Goal: Information Seeking & Learning: Check status

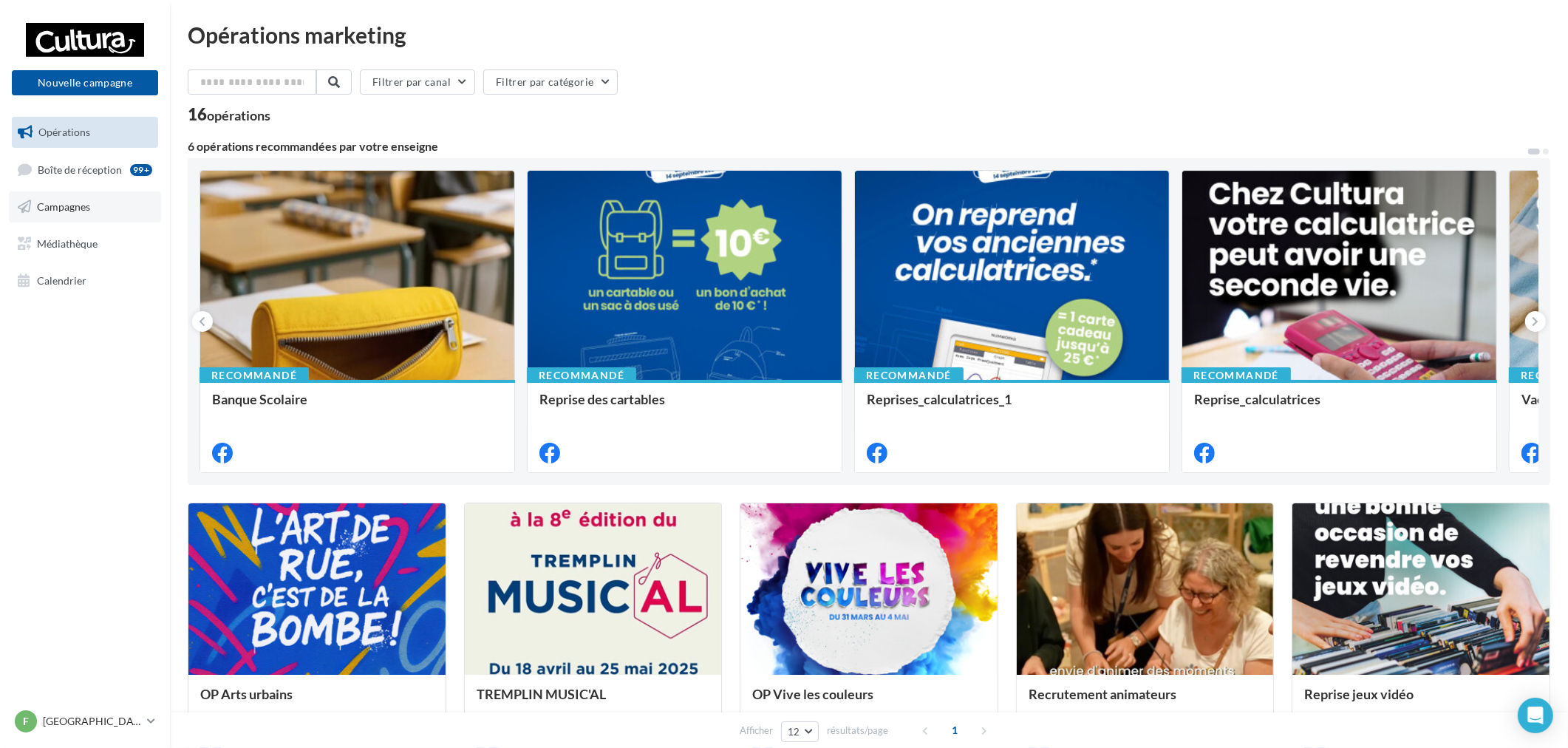
click at [83, 197] on link "Campagnes" at bounding box center [84, 207] width 152 height 31
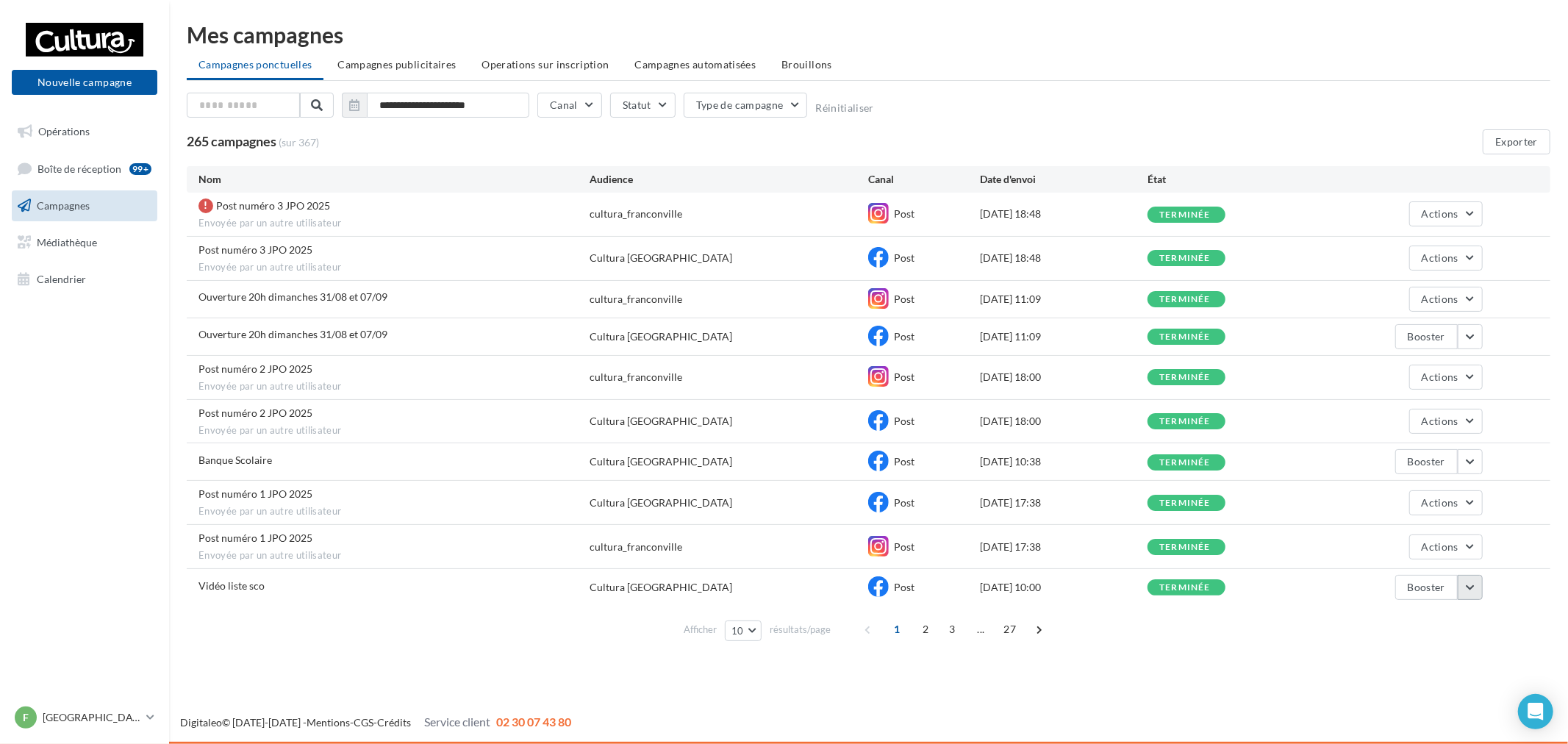
click at [1465, 597] on button "button" at bounding box center [1470, 588] width 25 height 25
click at [1400, 439] on button "Voir les résultats" at bounding box center [1409, 437] width 147 height 38
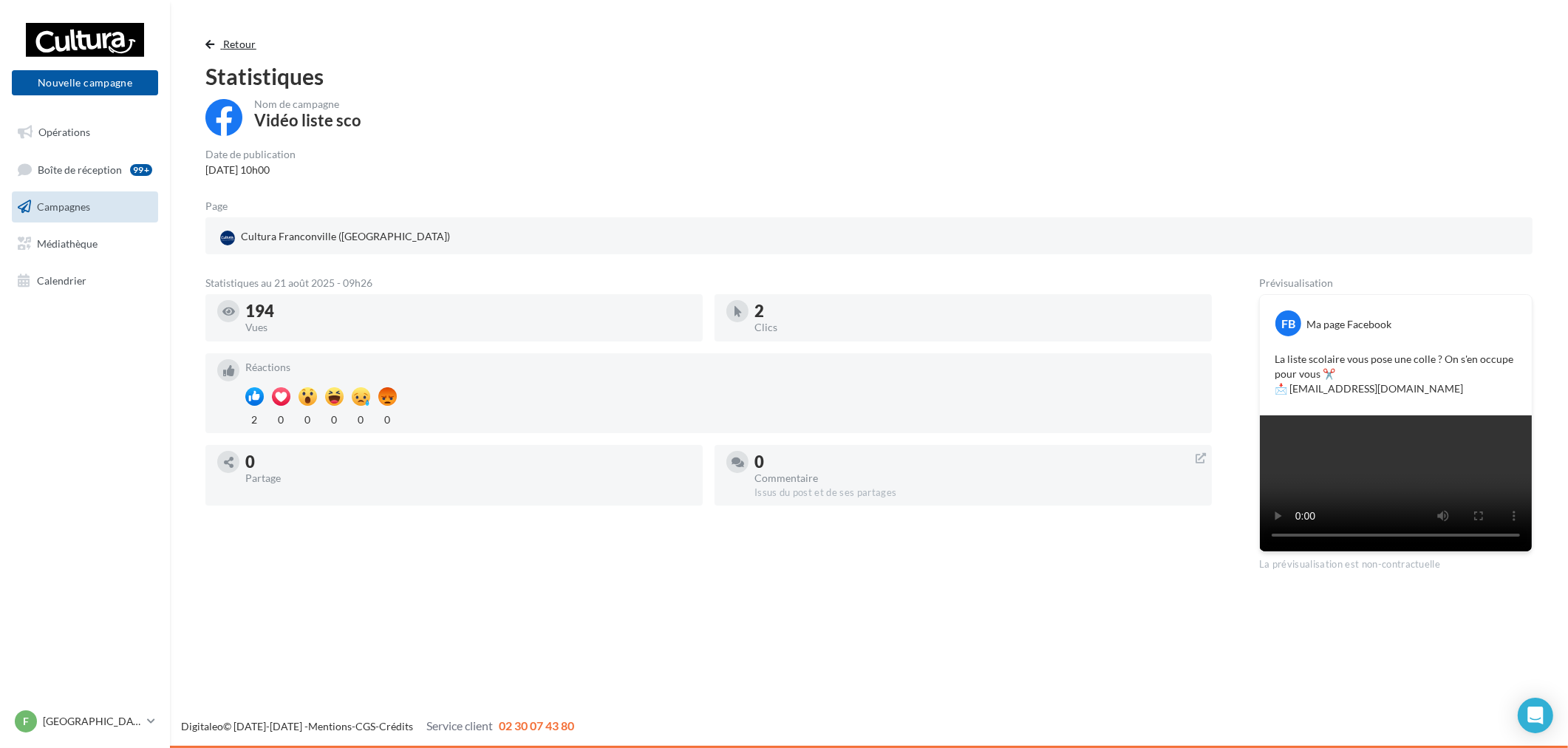
click at [214, 40] on span "button" at bounding box center [209, 44] width 9 height 11
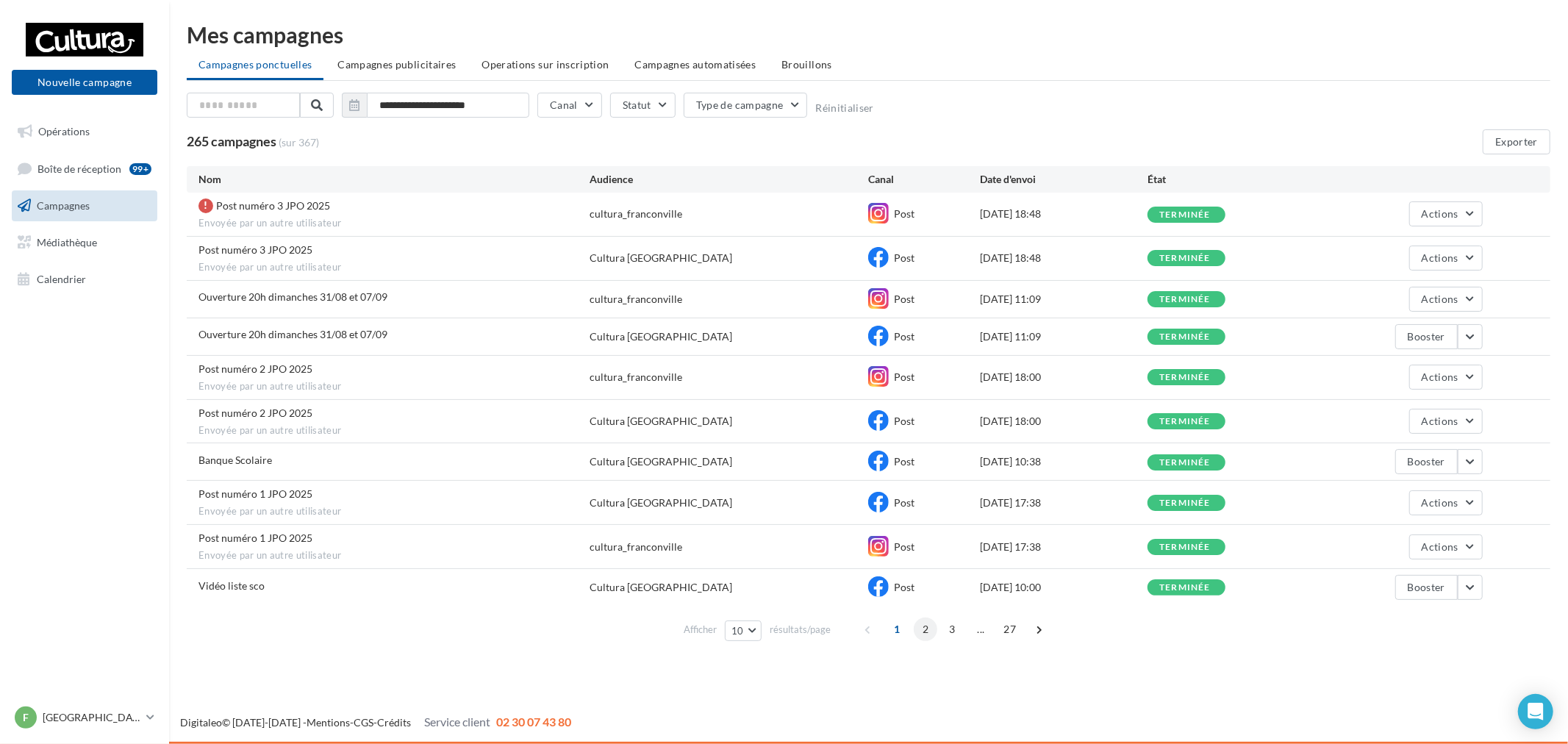
click at [930, 630] on span "2" at bounding box center [926, 630] width 23 height 23
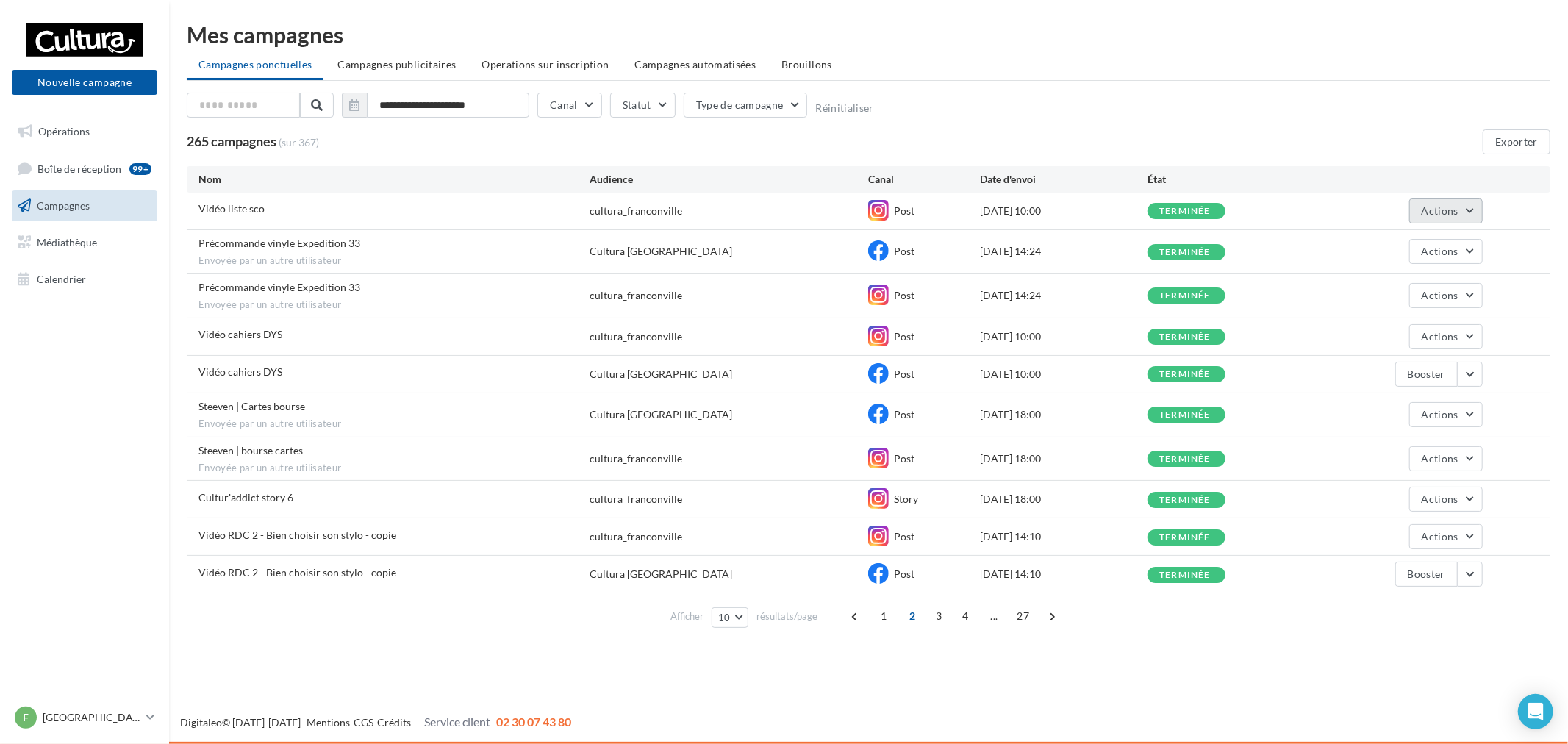
click at [1424, 207] on span "Actions" at bounding box center [1440, 210] width 37 height 13
click at [1395, 236] on button "Voir les résultats" at bounding box center [1409, 245] width 147 height 38
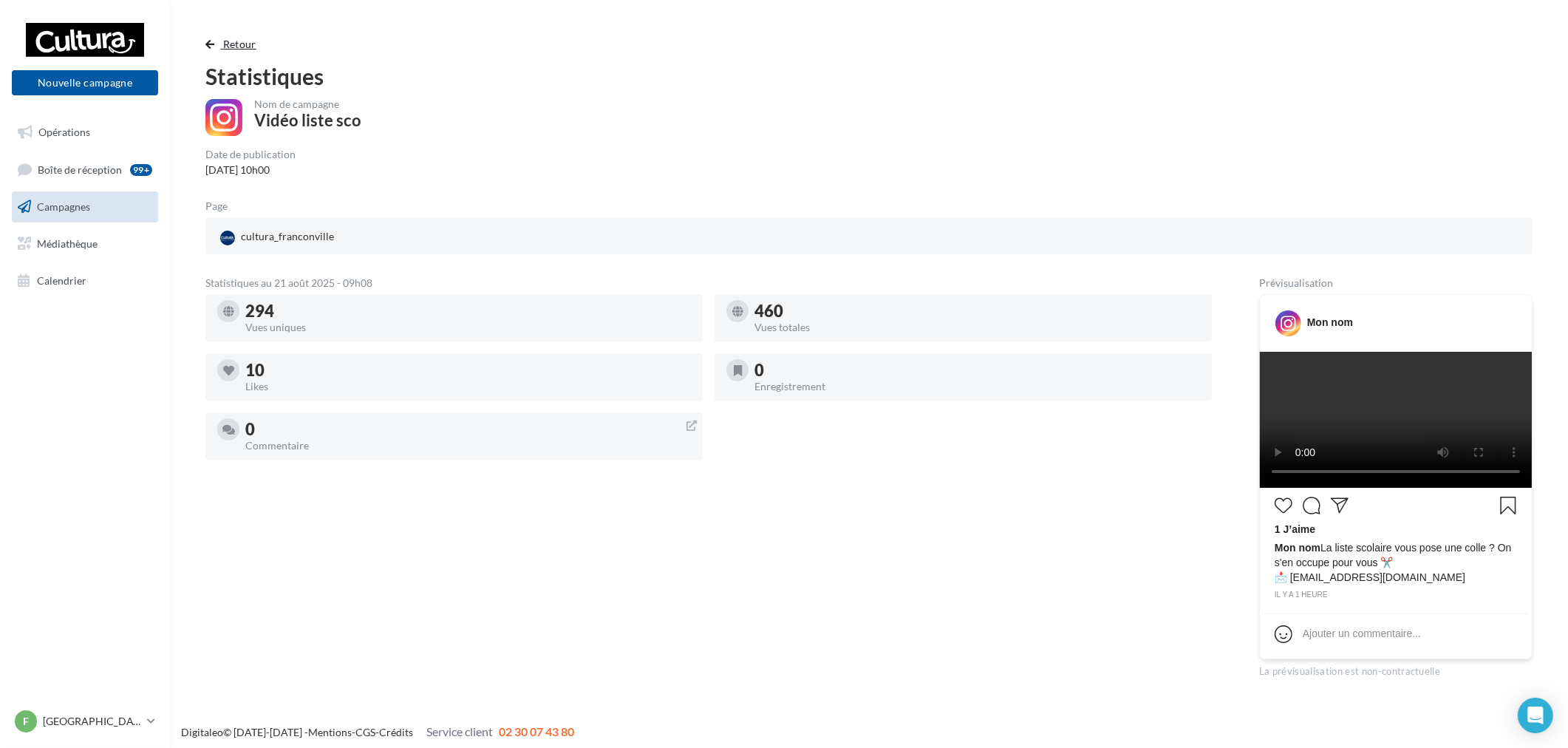
click at [235, 44] on span "Retour" at bounding box center [239, 43] width 33 height 13
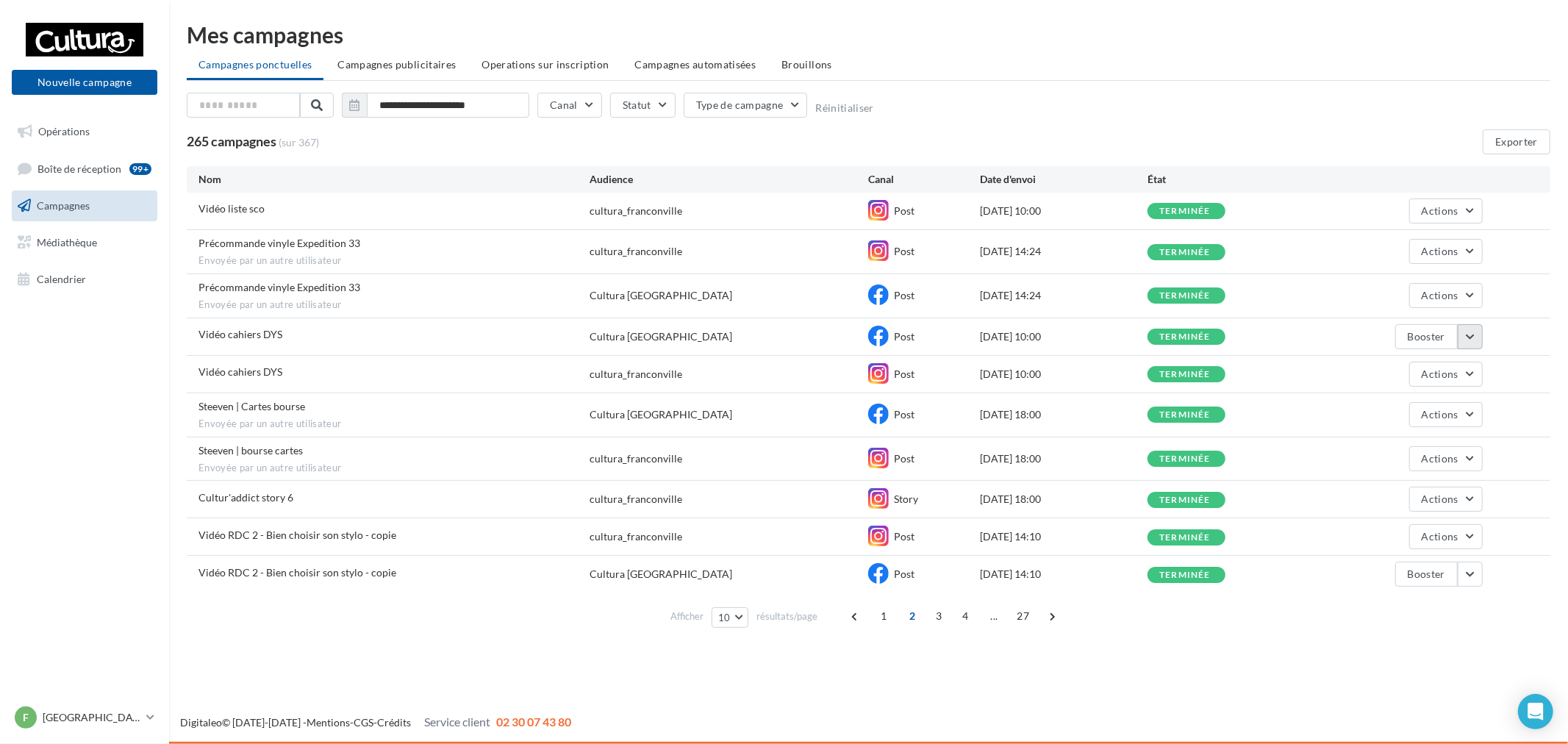
click at [1466, 338] on button "button" at bounding box center [1470, 337] width 25 height 25
click at [1376, 364] on button "Voir les résultats" at bounding box center [1409, 371] width 147 height 38
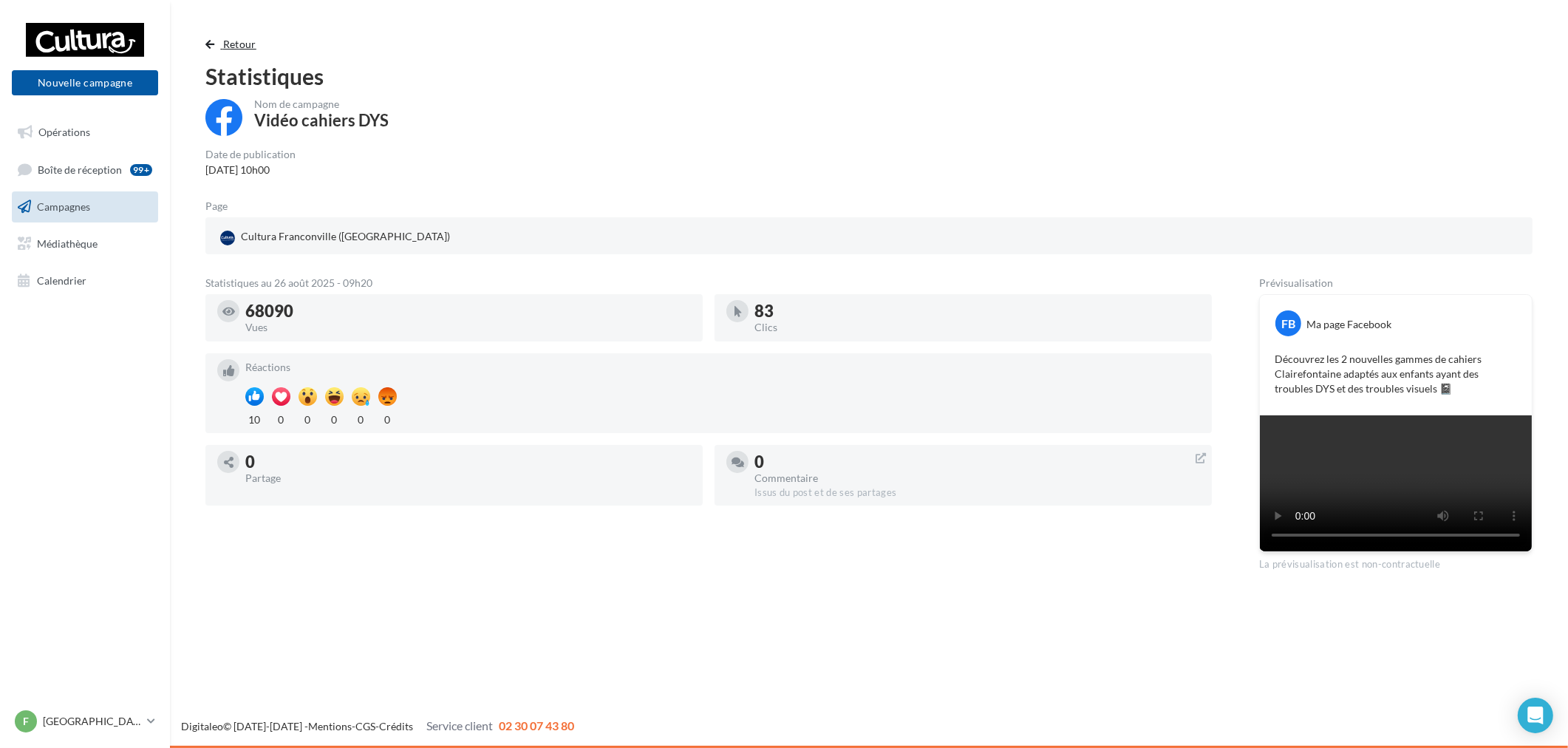
click at [205, 44] on span "button" at bounding box center [209, 44] width 9 height 11
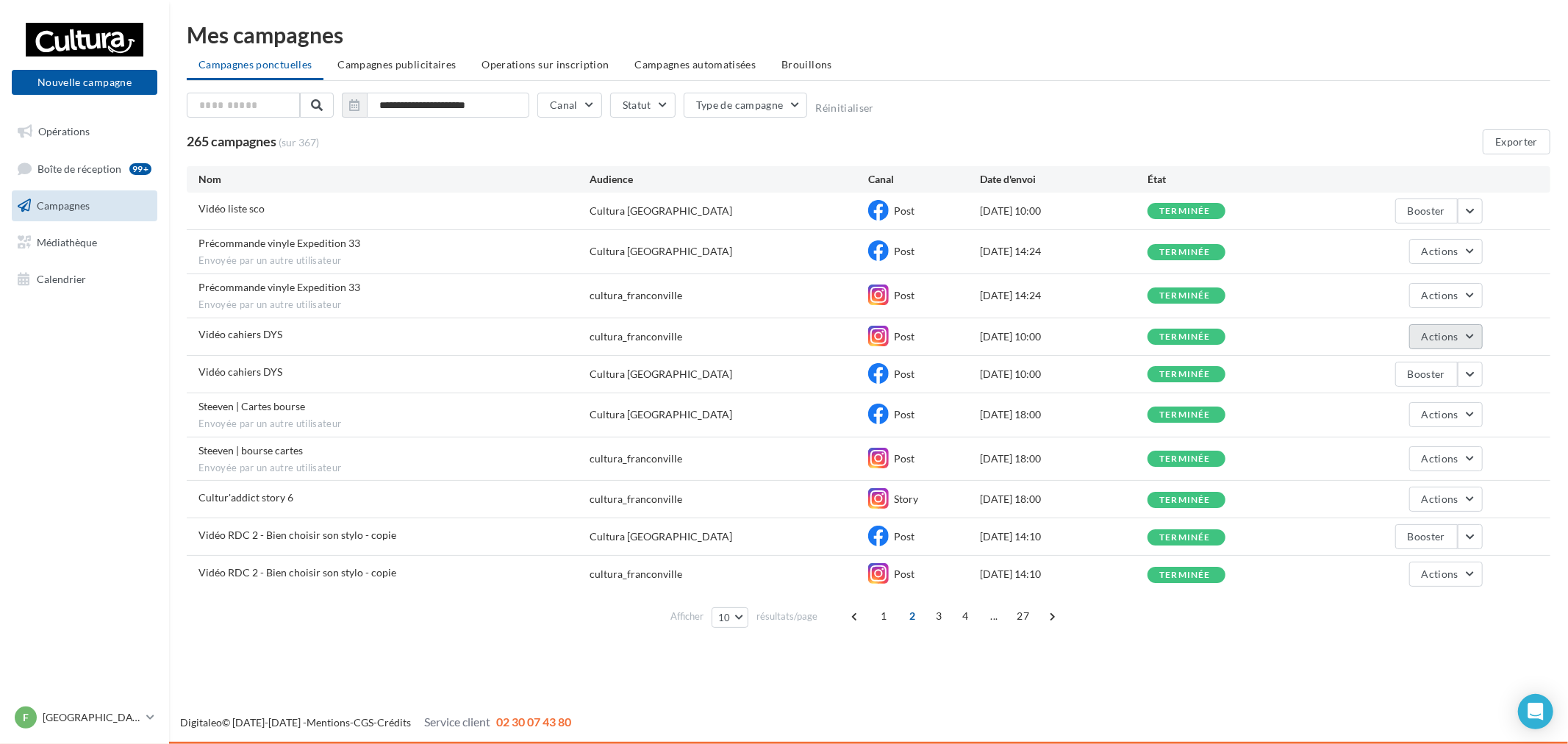
click at [1439, 342] on span "Actions" at bounding box center [1440, 336] width 37 height 13
click at [1419, 365] on button "Voir les résultats" at bounding box center [1409, 371] width 147 height 38
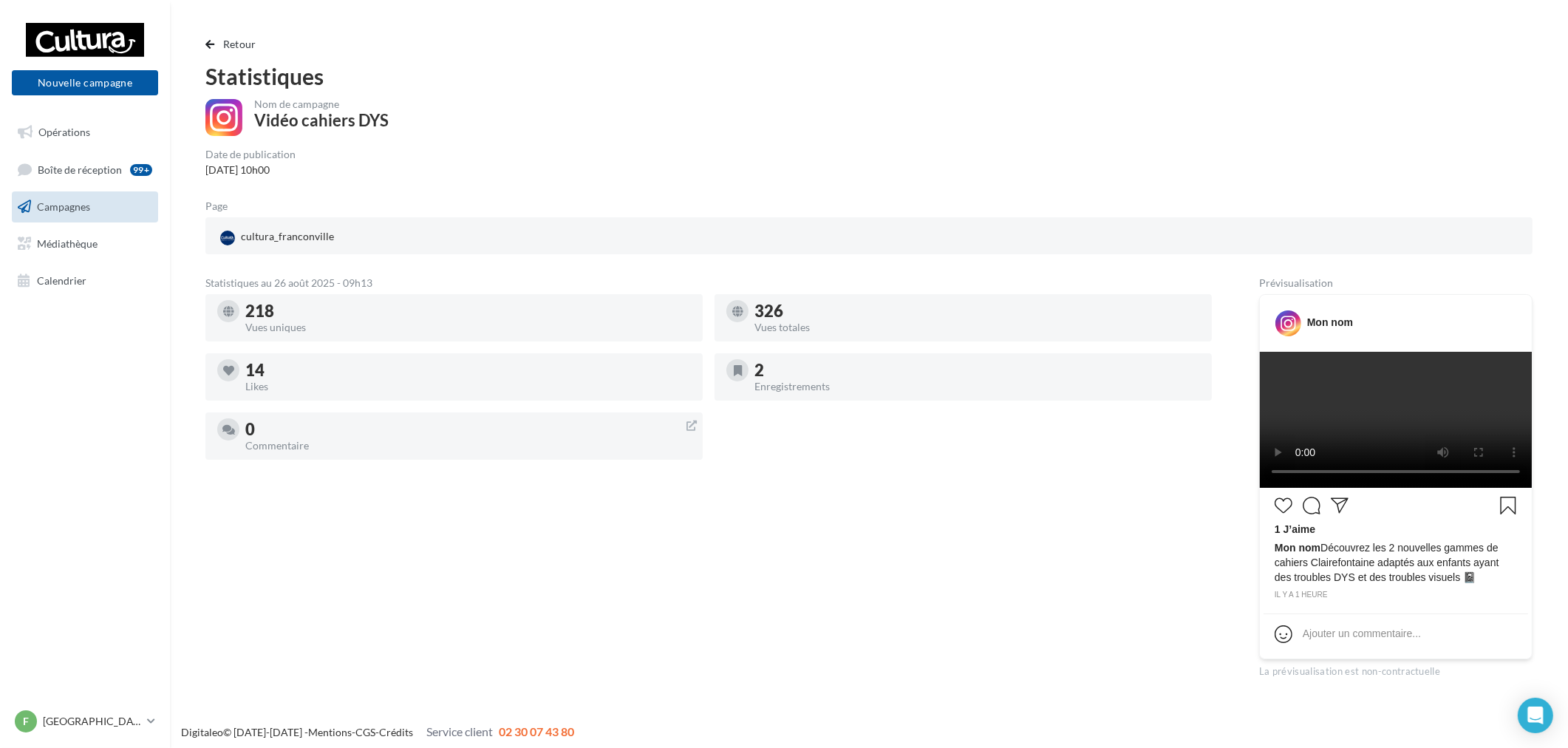
click at [209, 34] on div "Retour Statistiques Nom de campagne Vidéo cahiers DYS Date de publication [DATE…" at bounding box center [868, 356] width 1398 height 667
click at [220, 44] on button "Retour" at bounding box center [234, 44] width 57 height 18
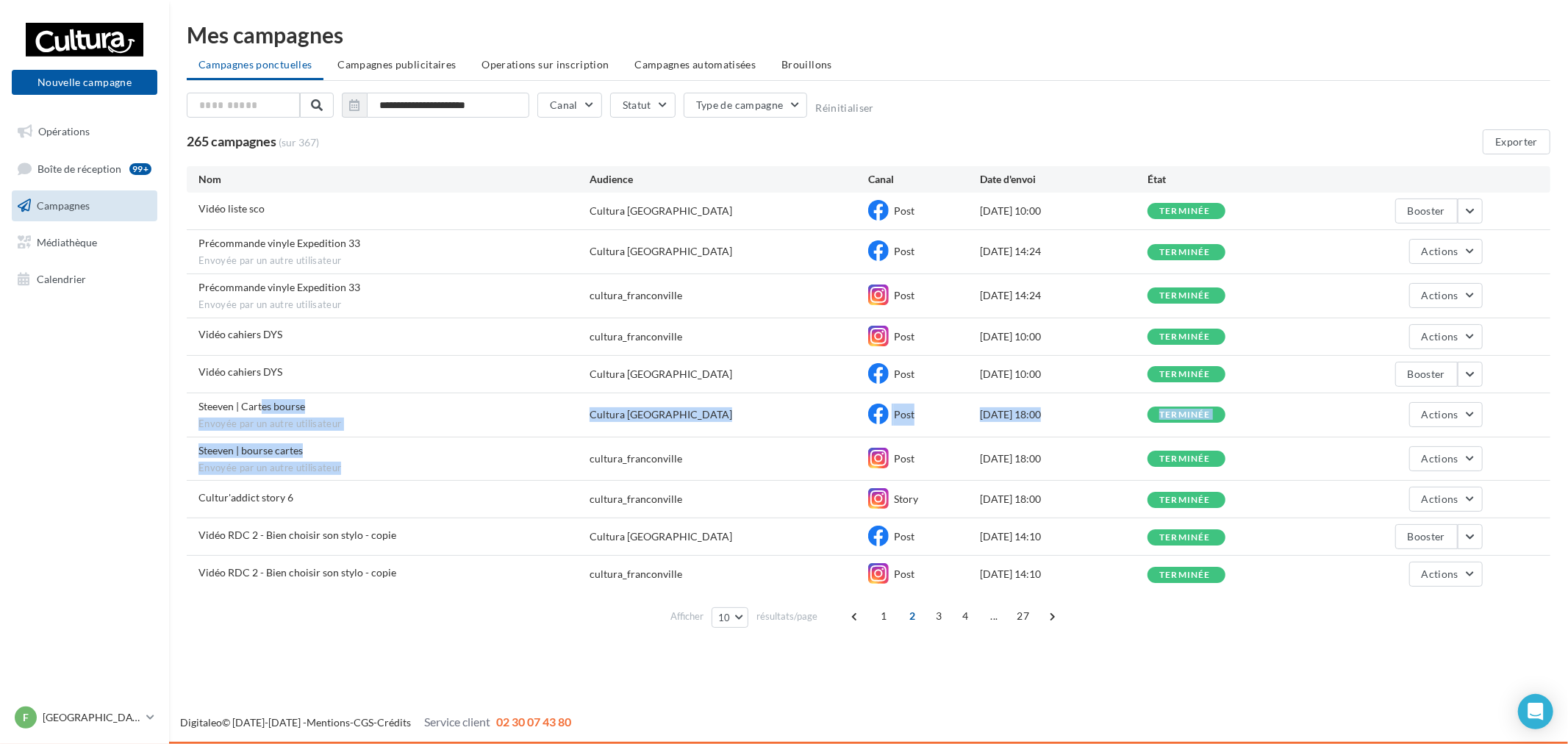
drag, startPoint x: 277, startPoint y: 409, endPoint x: 392, endPoint y: 466, distance: 128.4
click at [361, 466] on div "Vidéo liste sco Cultura [GEOGRAPHIC_DATA] Post [DATE] 10:00 terminée Booster Pr…" at bounding box center [868, 393] width 1364 height 400
click at [415, 466] on span "Envoyée par un autre utilisateur" at bounding box center [393, 469] width 392 height 14
click at [1475, 538] on button "button" at bounding box center [1470, 537] width 25 height 25
click at [1424, 573] on button "Voir les résultats" at bounding box center [1409, 571] width 147 height 38
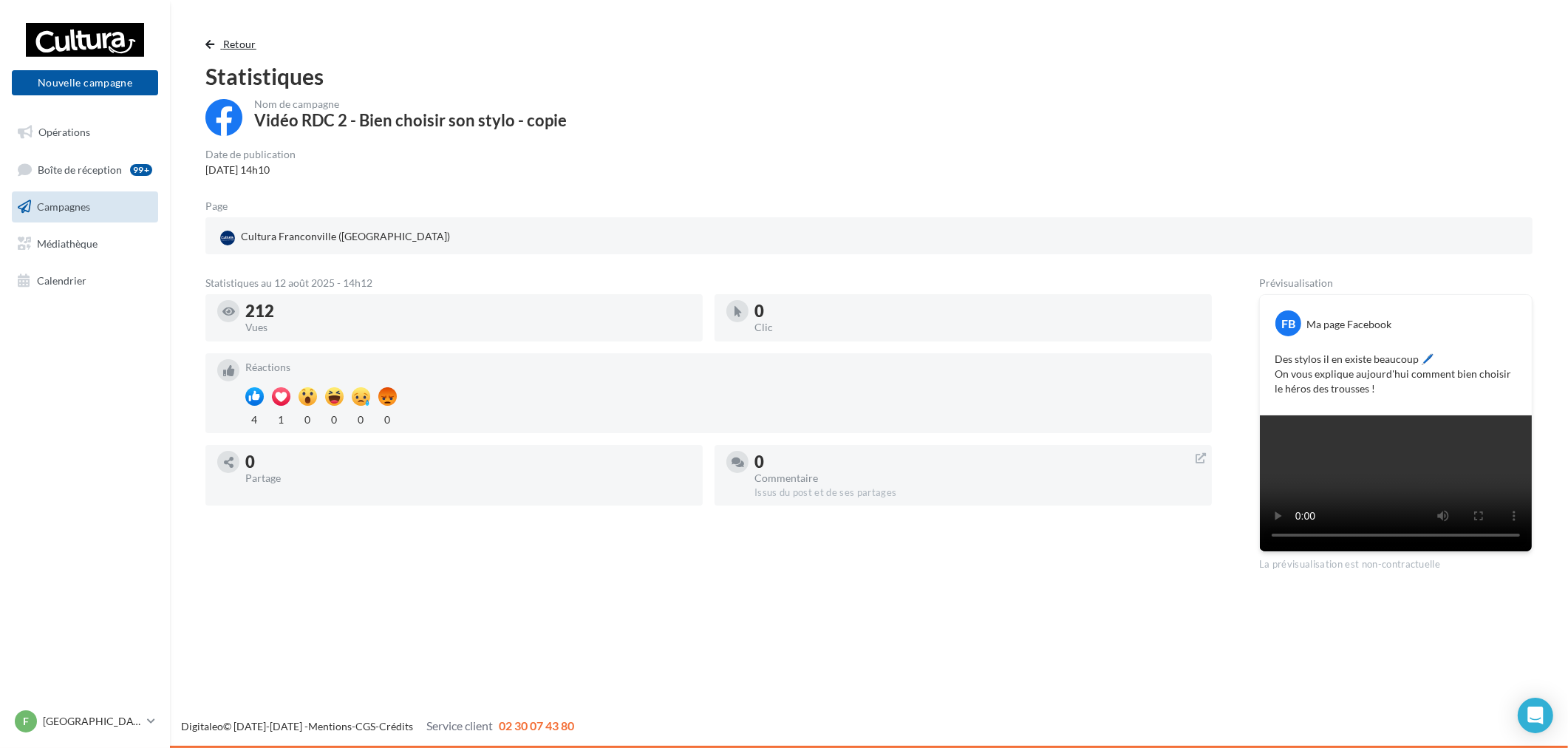
click at [219, 37] on button "Retour" at bounding box center [234, 44] width 57 height 18
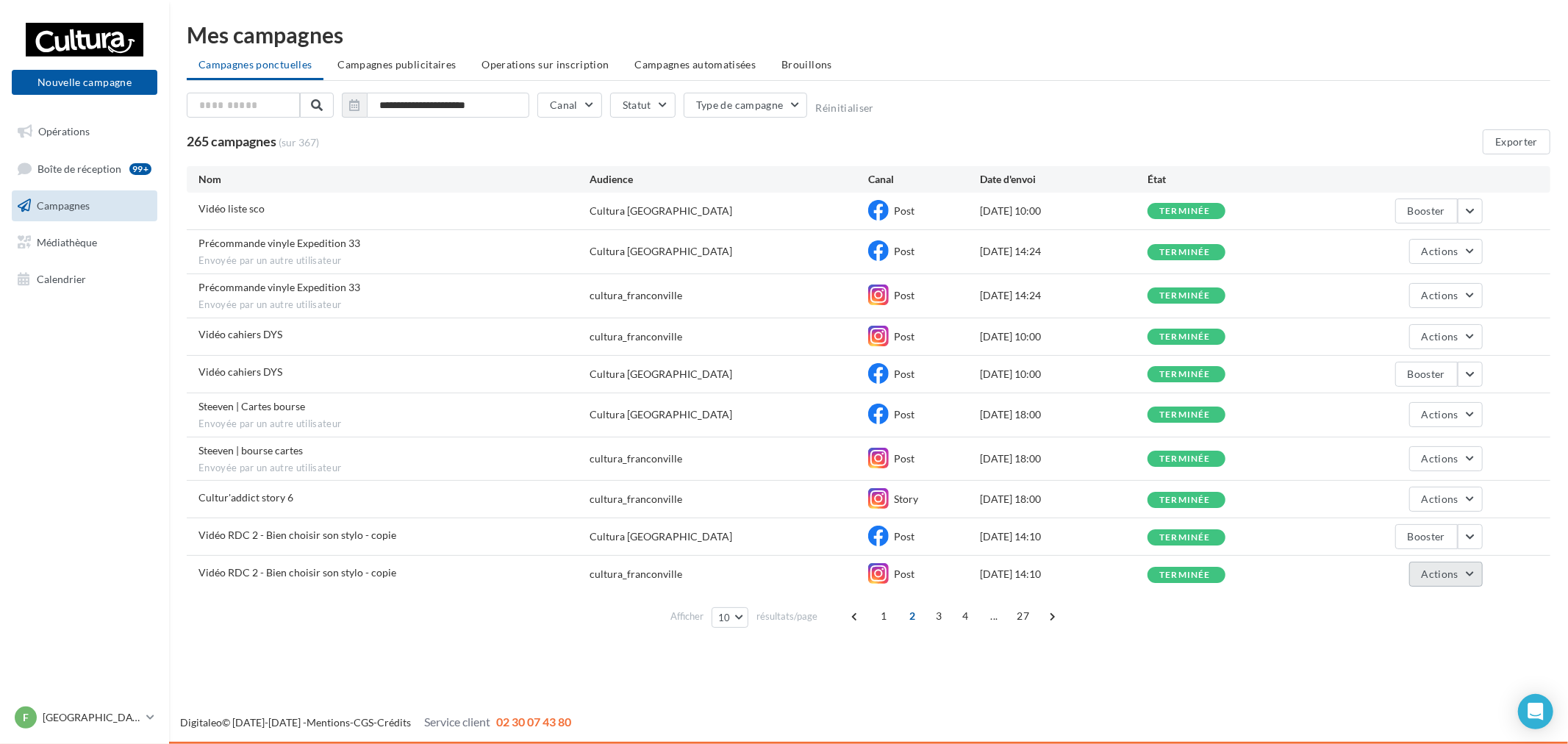
click at [1470, 578] on button "Actions" at bounding box center [1446, 574] width 73 height 25
click at [1427, 601] on button "Voir les résultats" at bounding box center [1409, 608] width 147 height 38
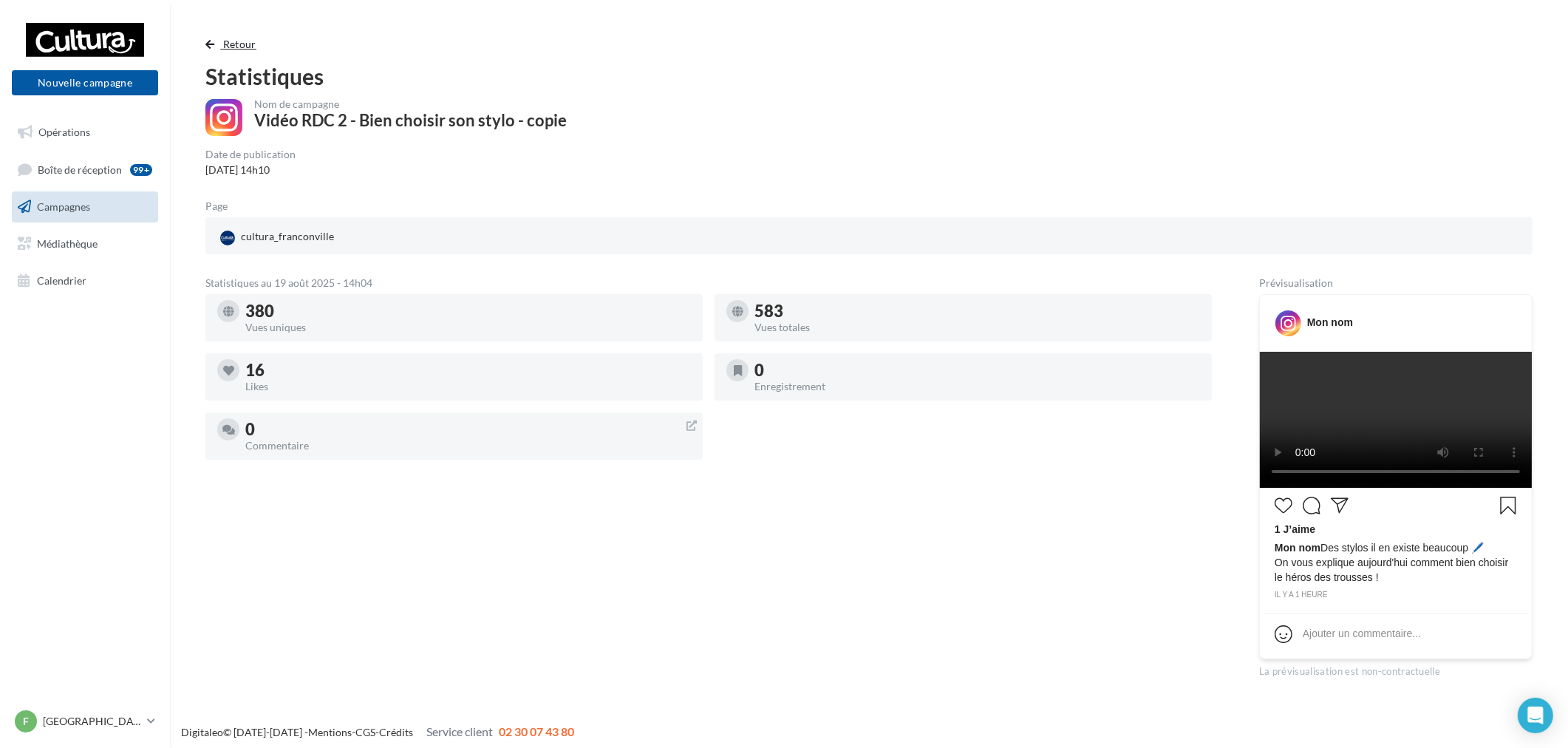
click at [236, 46] on span "Retour" at bounding box center [239, 43] width 33 height 13
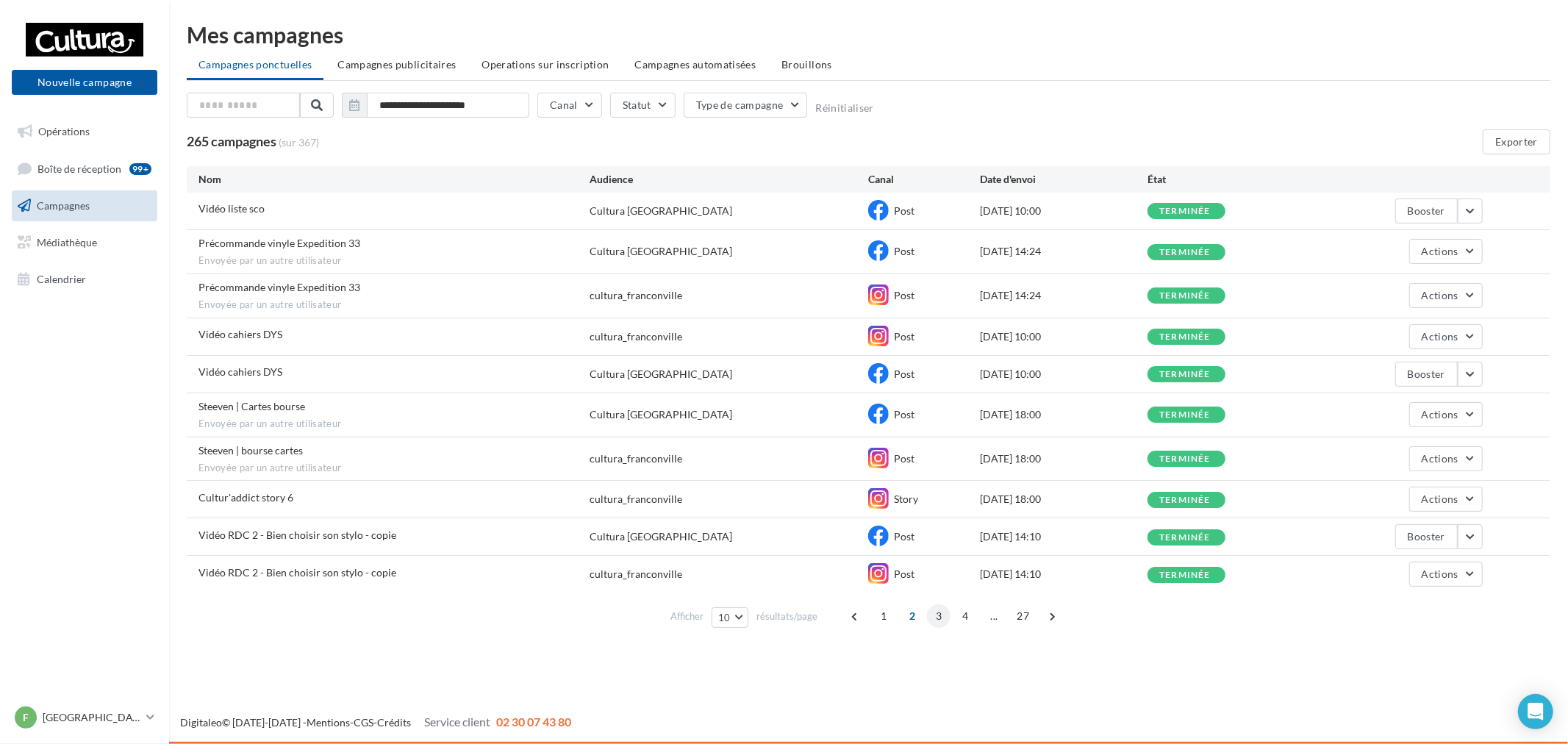
click at [930, 615] on span "3" at bounding box center [939, 616] width 23 height 23
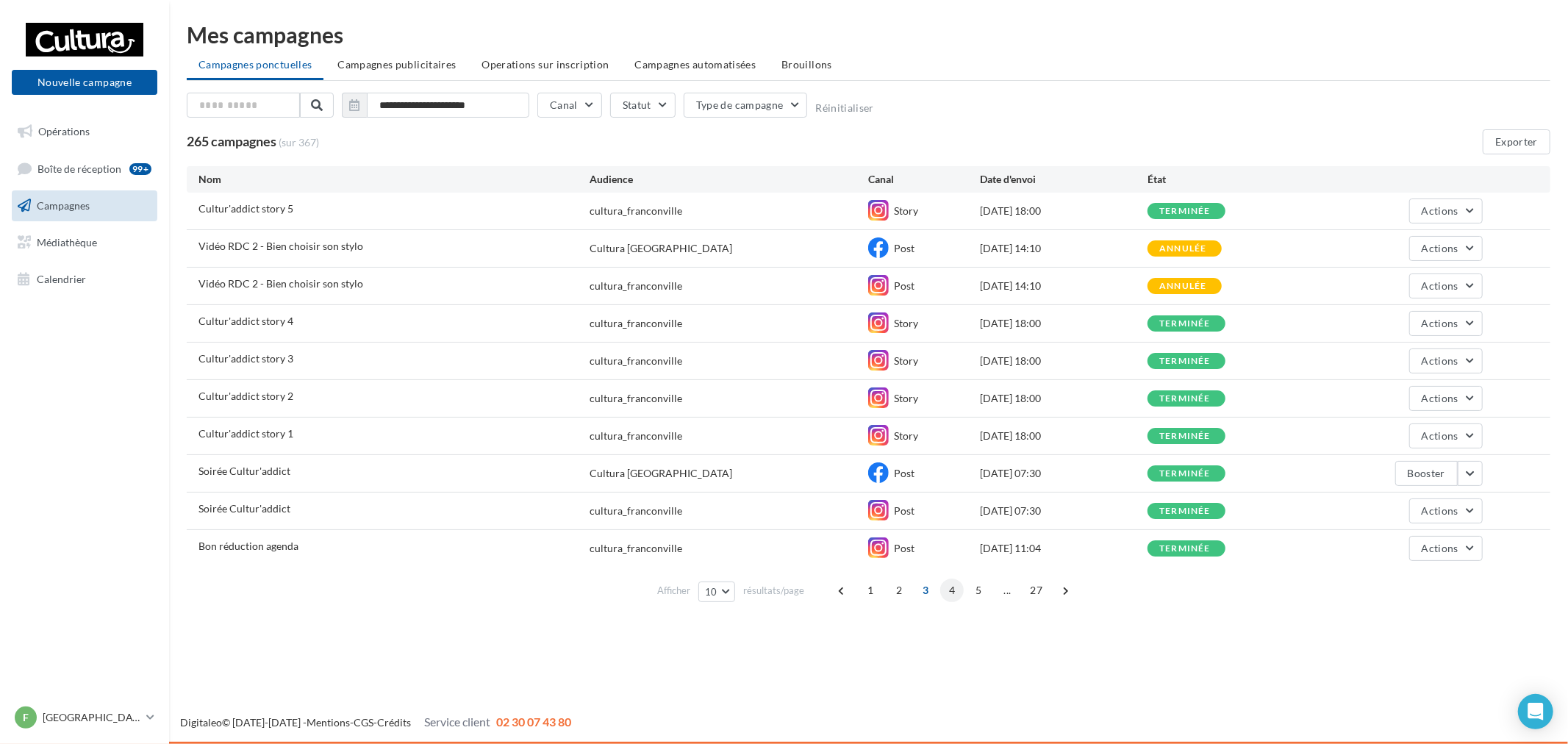
click at [949, 585] on span "4" at bounding box center [952, 591] width 23 height 23
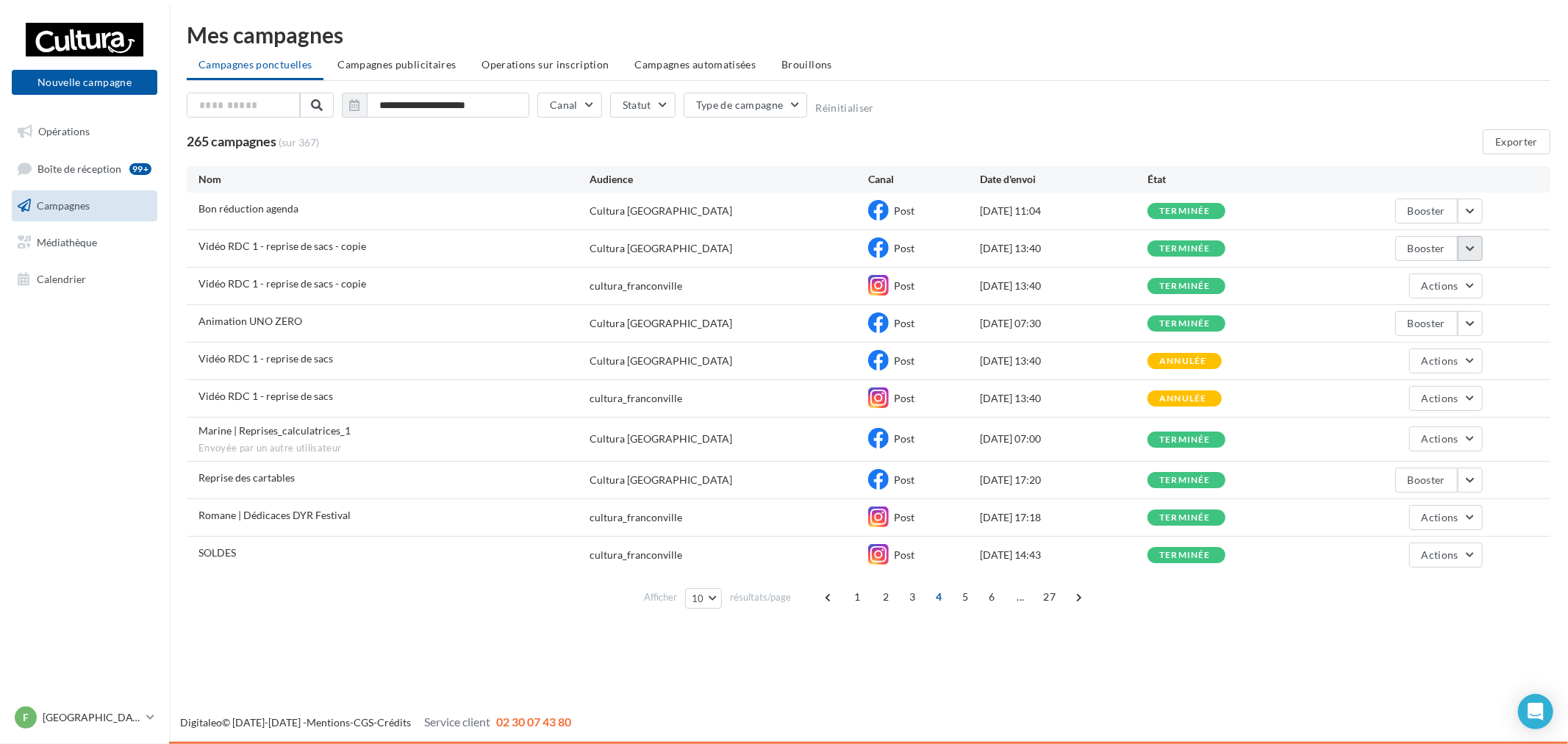
click at [1475, 252] on button "button" at bounding box center [1470, 249] width 25 height 25
click at [1427, 289] on button "Voir les résultats" at bounding box center [1409, 282] width 147 height 38
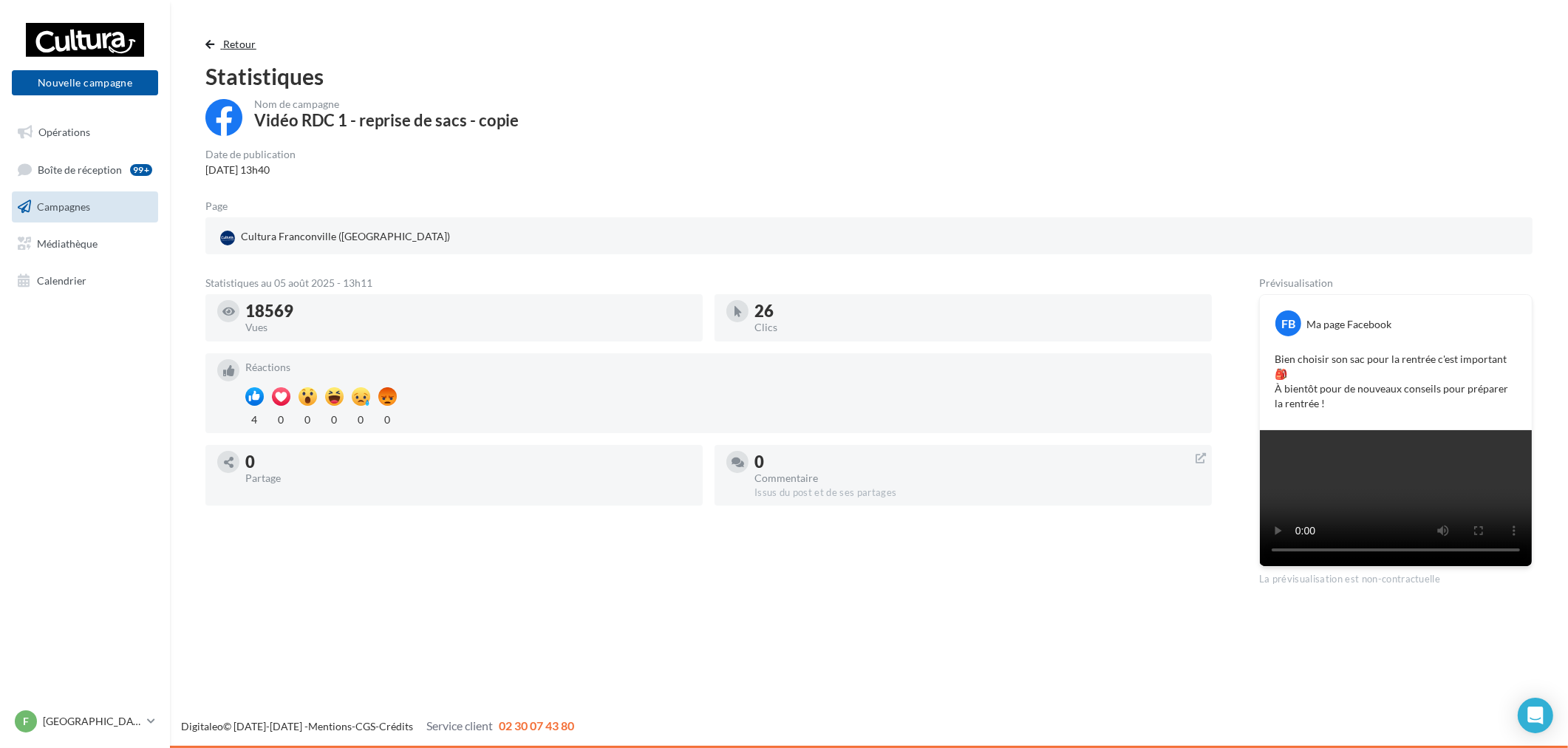
click at [205, 43] on span "button" at bounding box center [209, 44] width 9 height 11
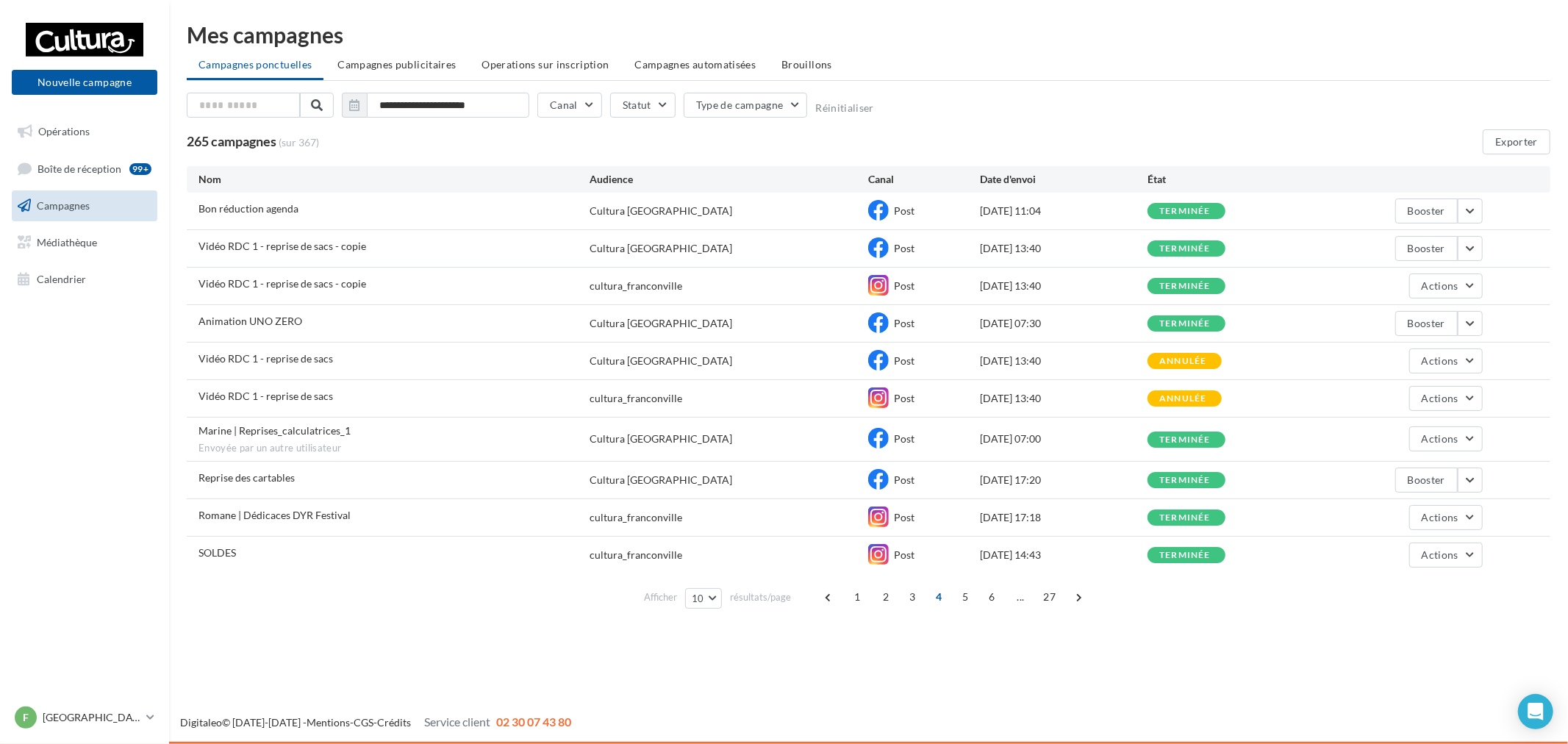
drag, startPoint x: 480, startPoint y: 483, endPoint x: 659, endPoint y: 490, distance: 179.1
click at [555, 483] on div "Reprise des cartables" at bounding box center [393, 479] width 392 height 19
click at [1458, 290] on span "Actions" at bounding box center [1440, 285] width 37 height 13
click at [1406, 327] on button "Voir les résultats" at bounding box center [1409, 320] width 147 height 38
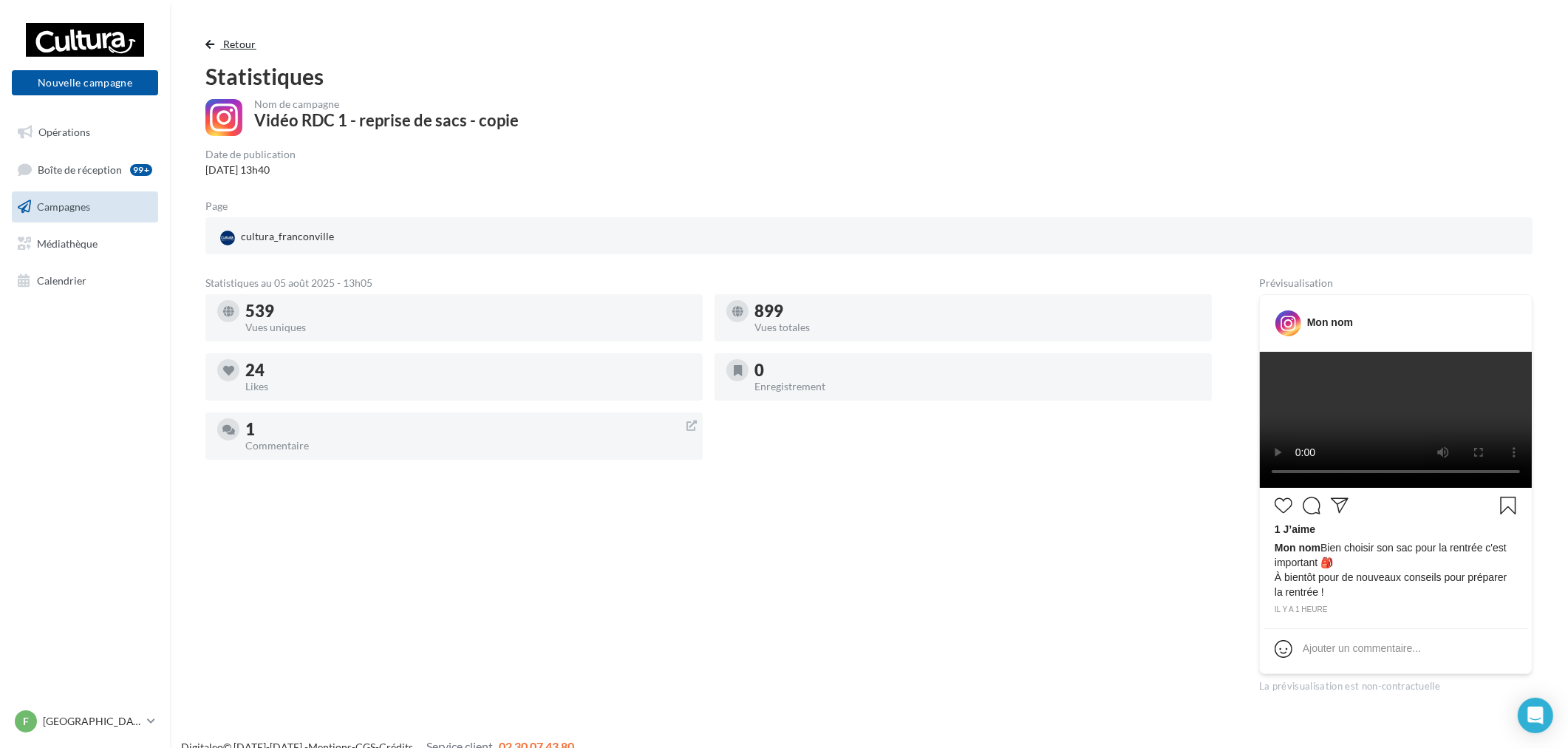
click at [213, 42] on span "button" at bounding box center [209, 44] width 9 height 11
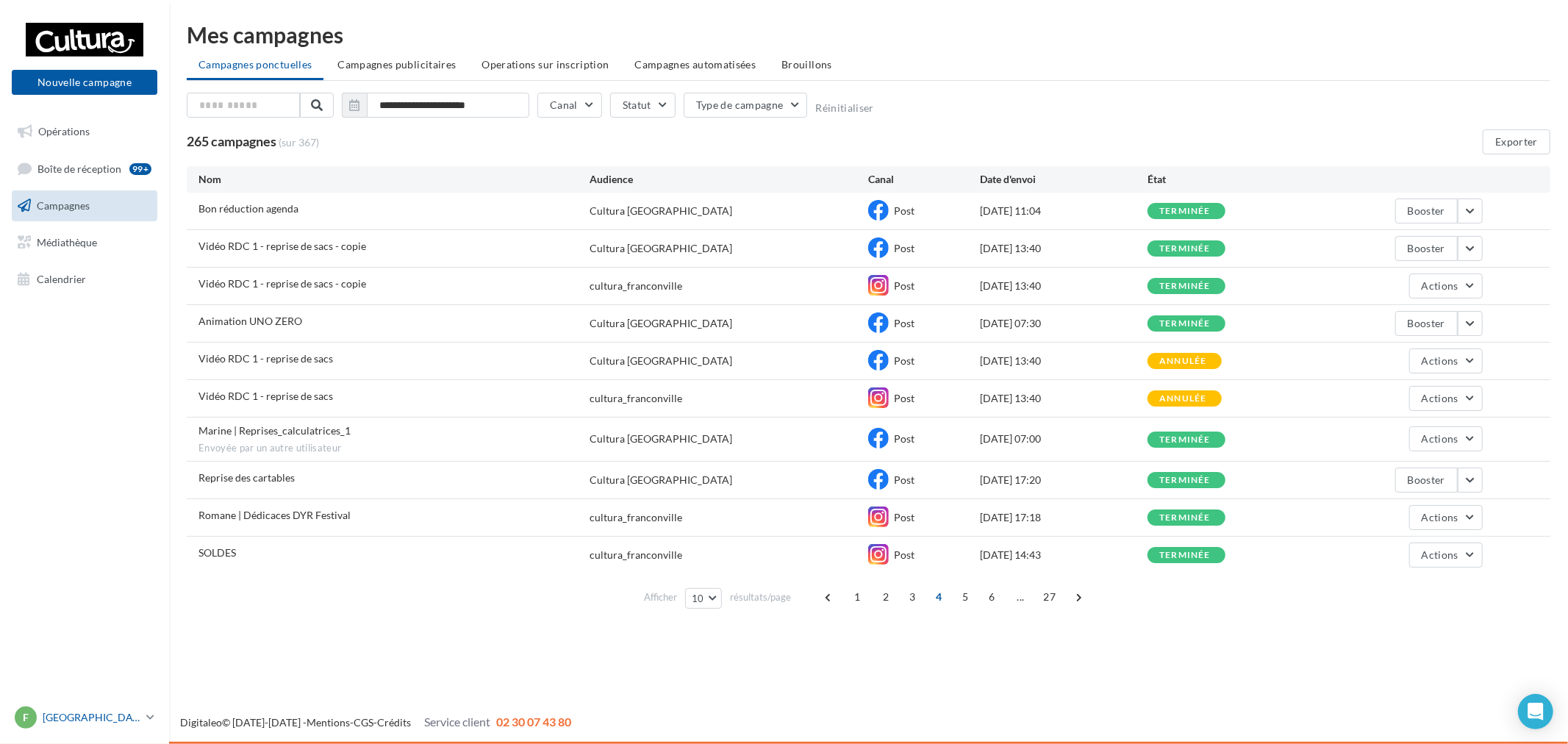
click at [144, 716] on link "F Franconville [EMAIL_ADDRESS][DOMAIN_NAME]" at bounding box center [84, 718] width 145 height 28
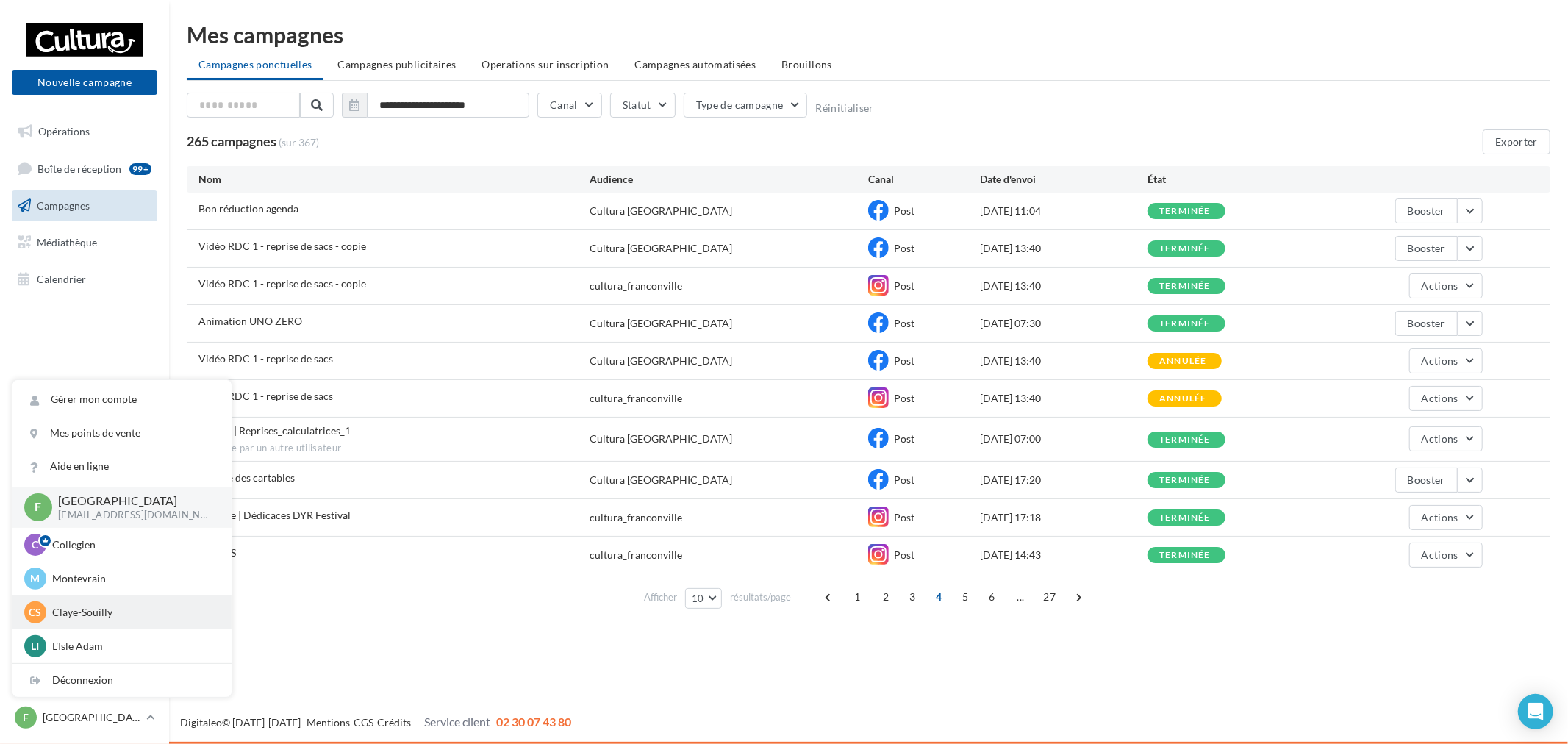
click at [119, 613] on p "Claye-Souilly" at bounding box center [133, 612] width 162 height 15
